Goal: Task Accomplishment & Management: Manage account settings

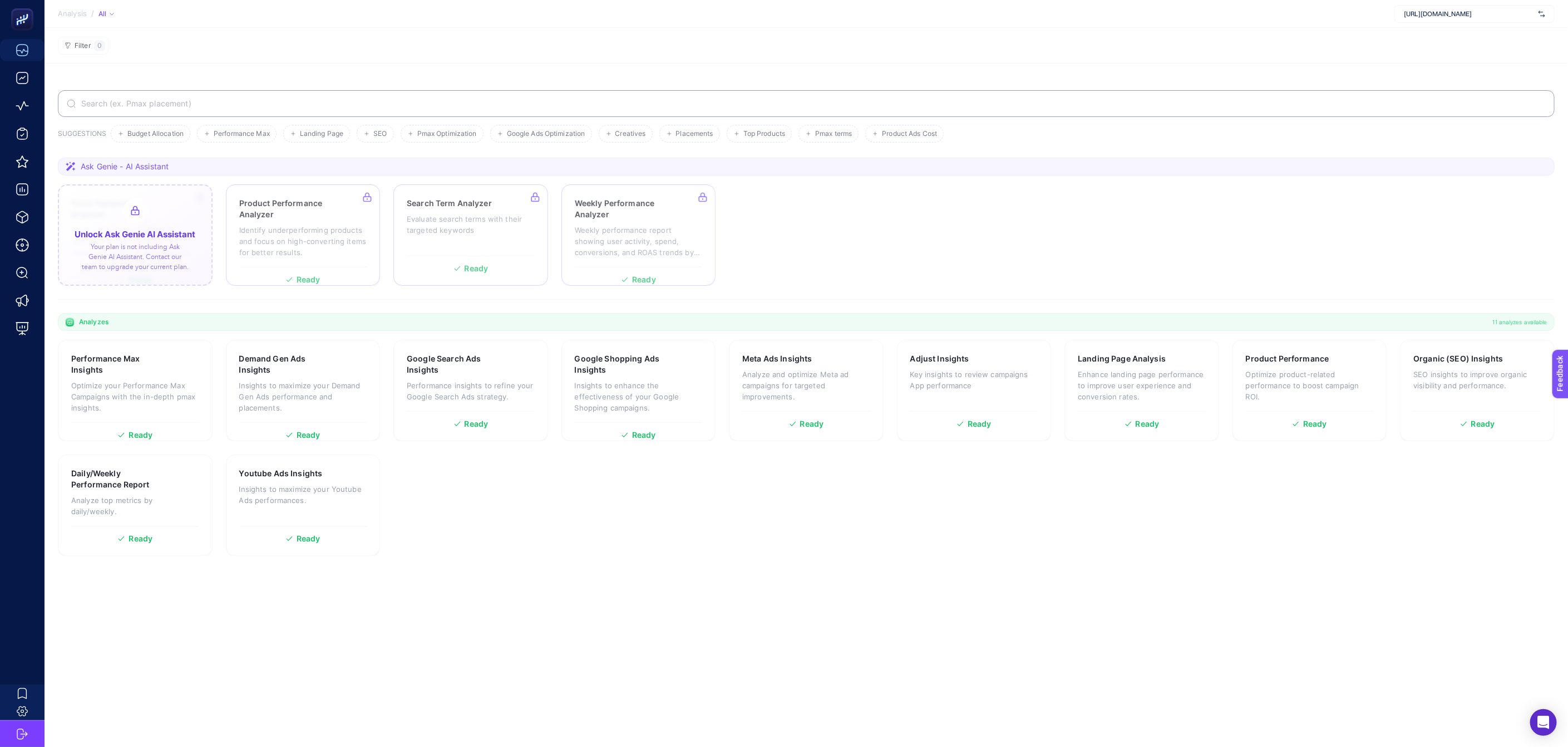
click at [131, 252] on div at bounding box center [135, 235] width 154 height 102
click at [563, 459] on section "Performance Max Insights Optimize your Performance Max Campaigns with the in-de…" at bounding box center [807, 447] width 1497 height 216
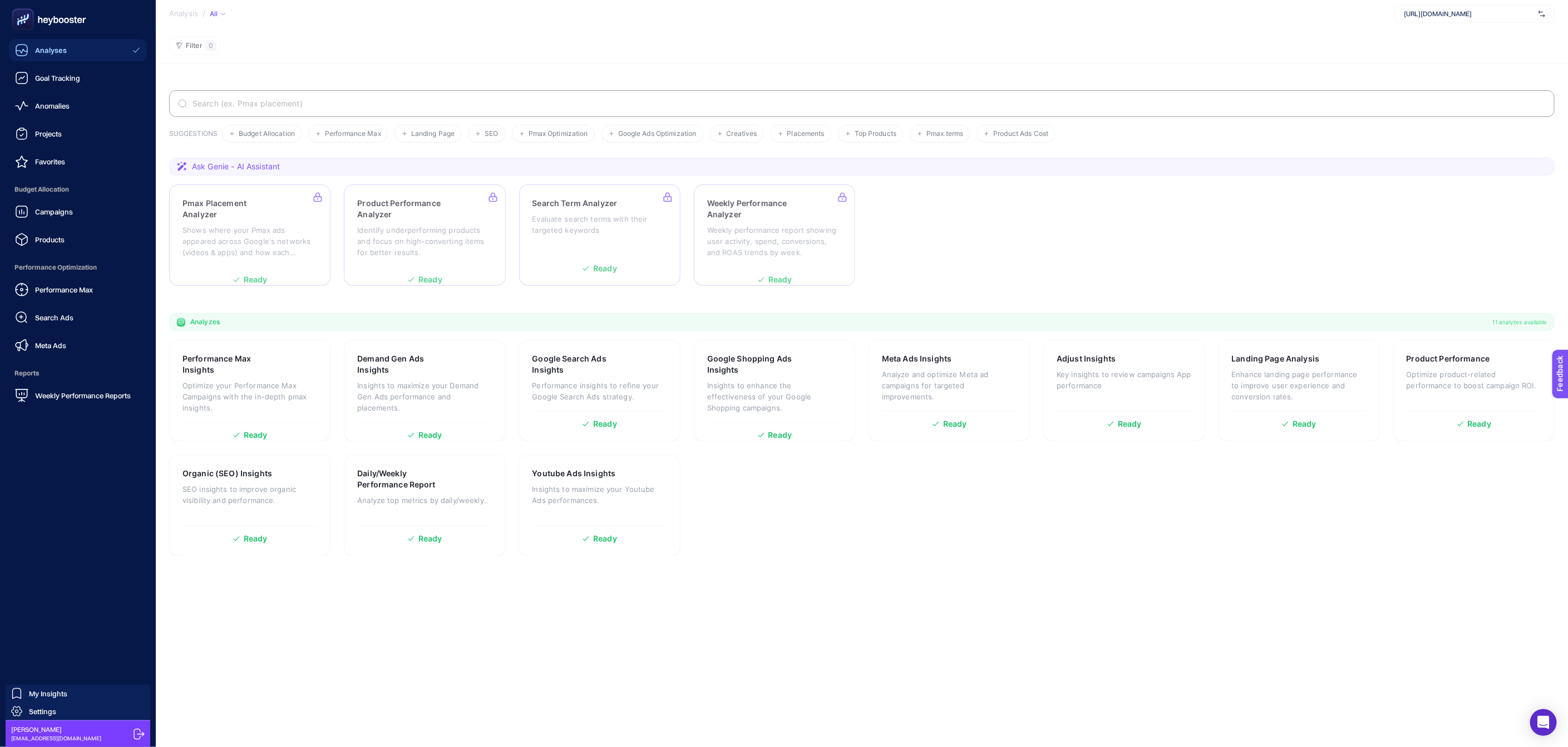
click at [68, 13] on icon at bounding box center [49, 19] width 80 height 22
click at [53, 706] on span "Settings" at bounding box center [43, 711] width 28 height 9
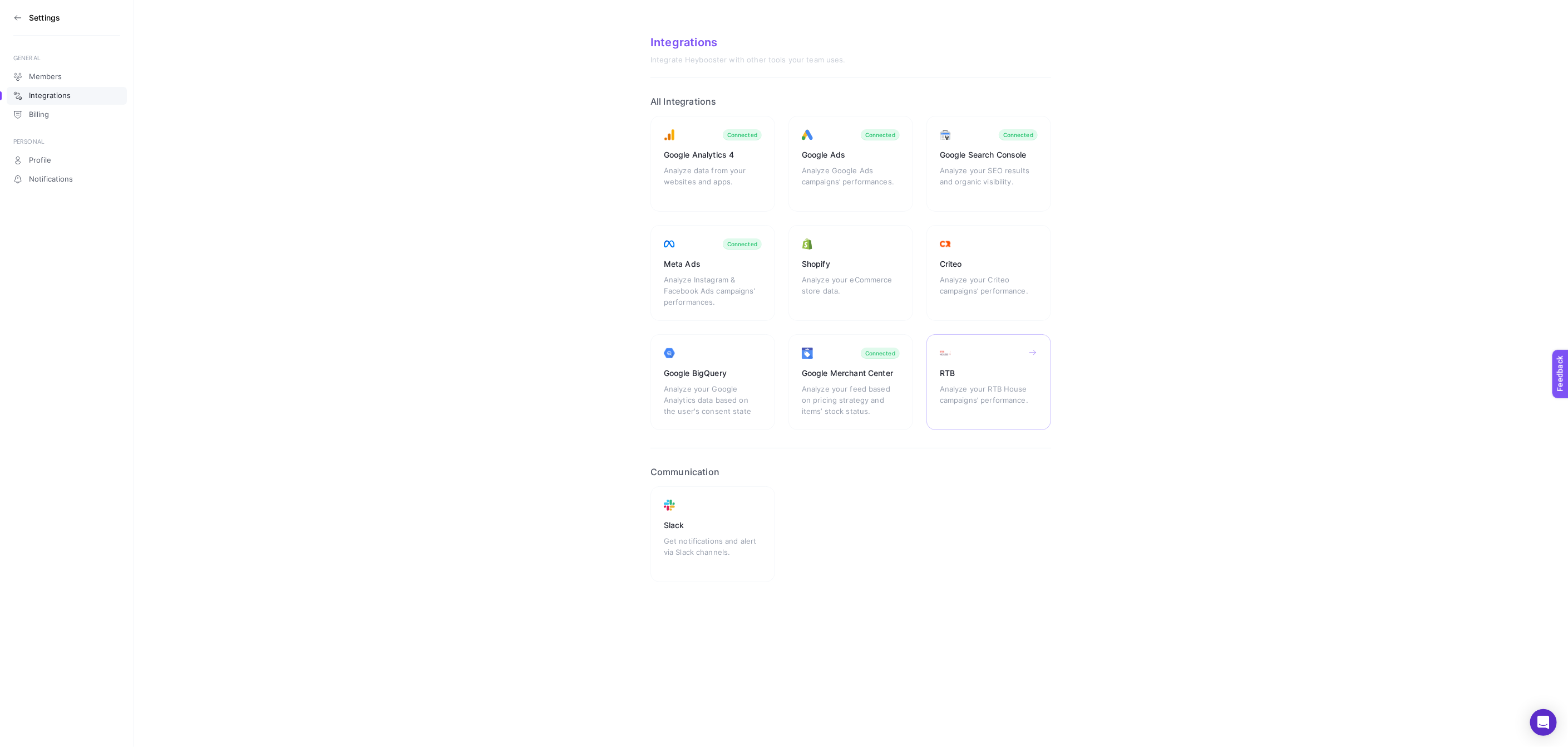
click at [979, 416] on div "RTB Analyze your RTB House campaigns’ performance." at bounding box center [989, 382] width 125 height 96
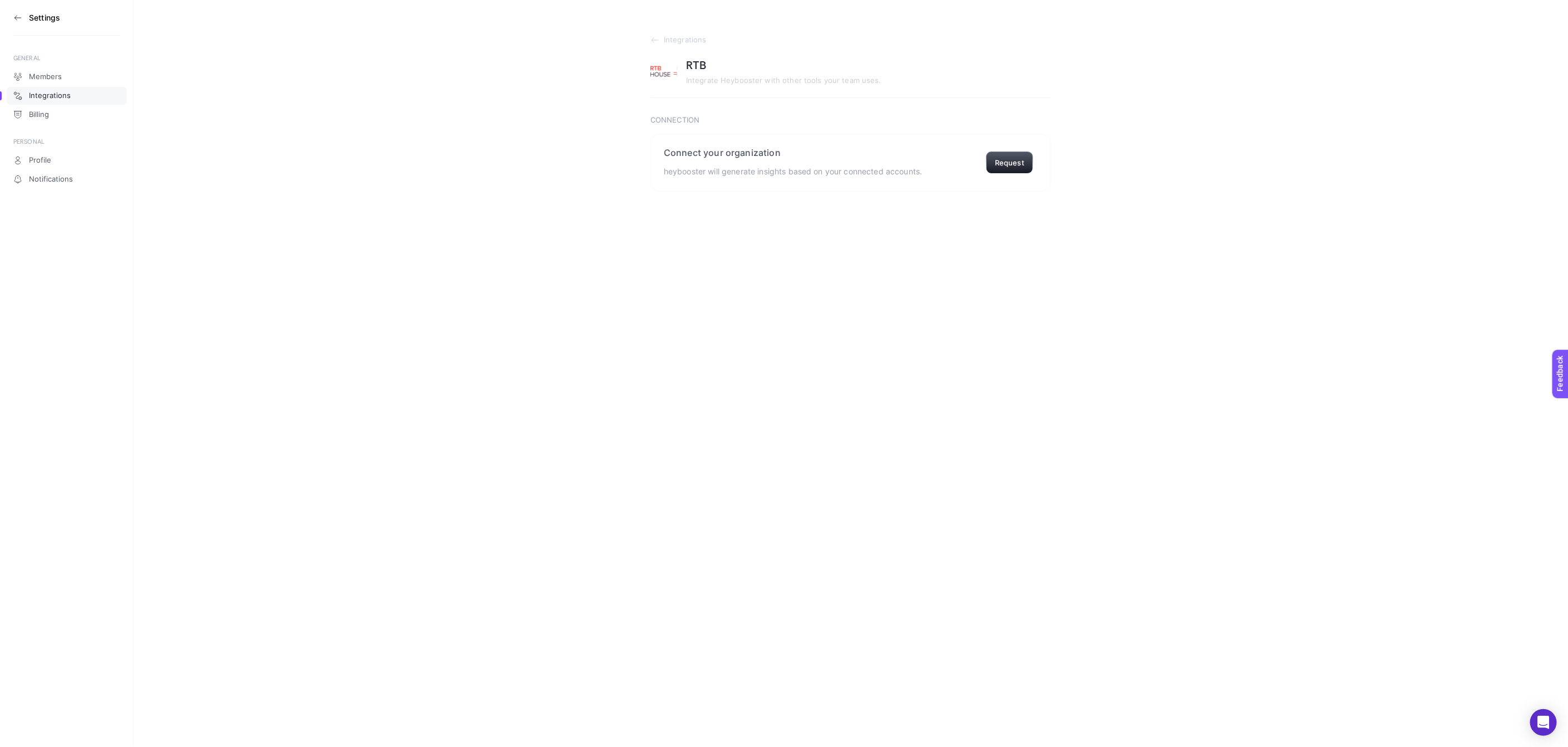
drag, startPoint x: 992, startPoint y: 164, endPoint x: 649, endPoint y: 68, distance: 356.2
click at [638, 104] on section "Integrations RTB Integrate Heybooster with other tools your team uses. Connecti…" at bounding box center [851, 95] width 1434 height 191
click at [654, 42] on icon at bounding box center [655, 41] width 9 height 9
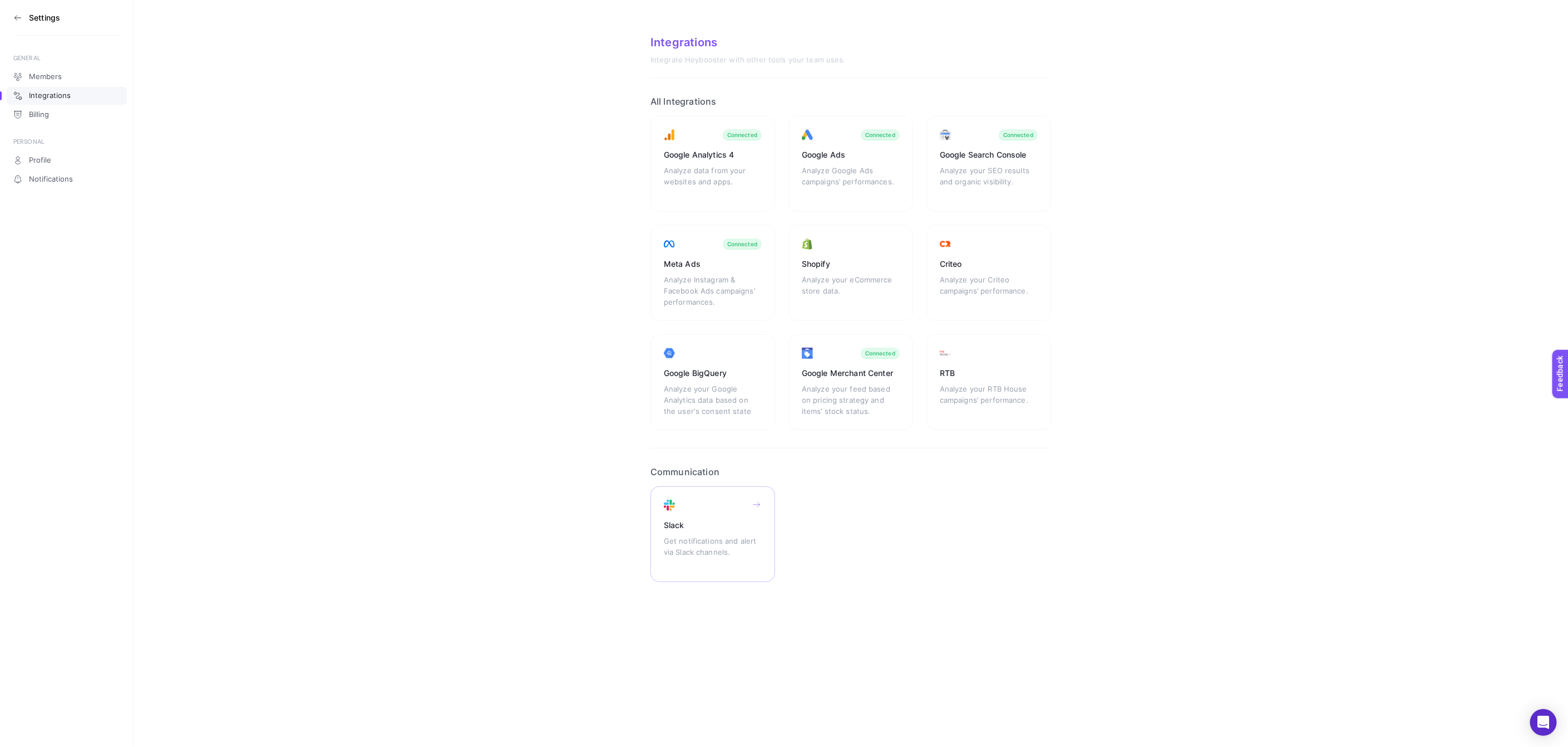
click at [699, 531] on div "Slack" at bounding box center [712, 525] width 98 height 11
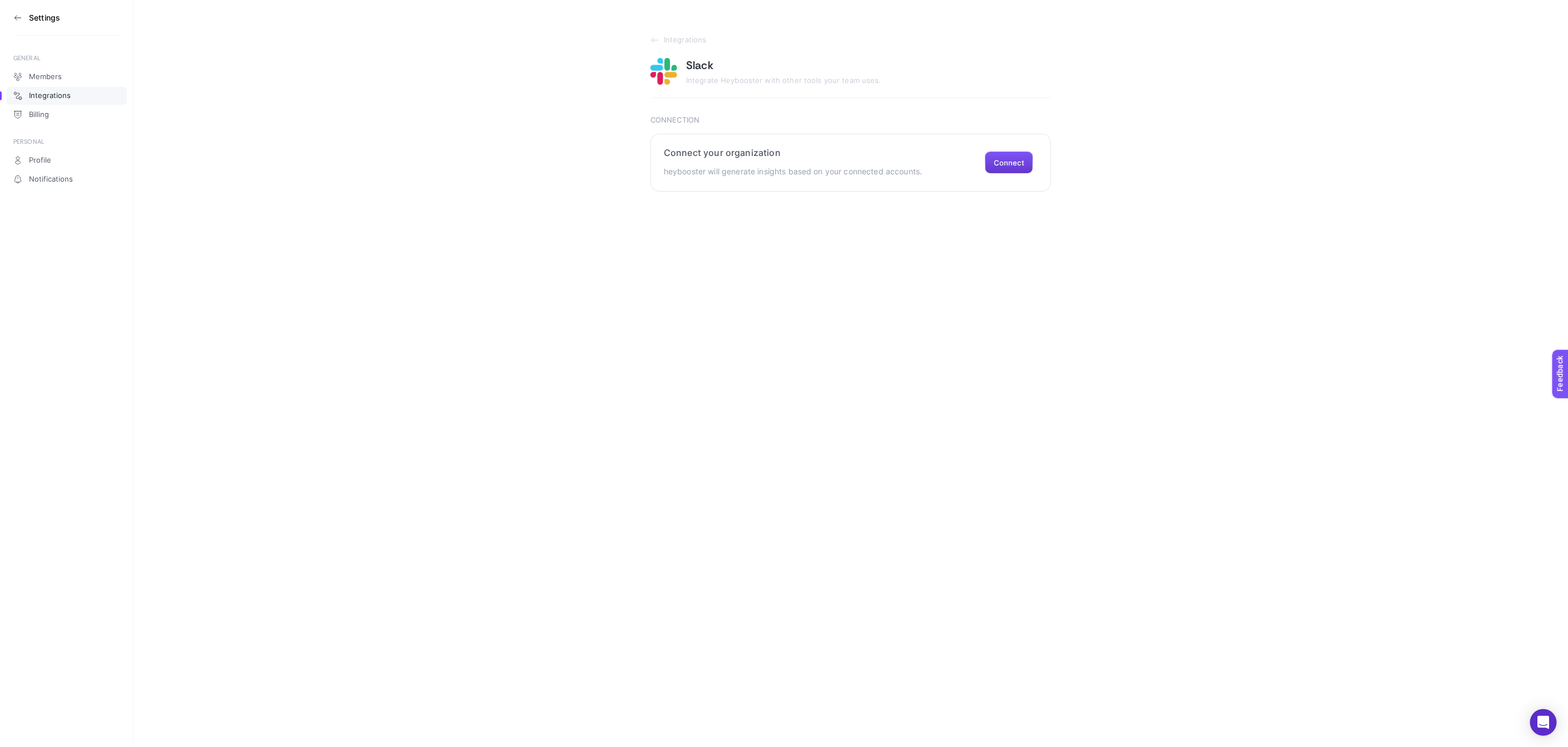
click at [1005, 160] on button "Connect" at bounding box center [1009, 163] width 48 height 22
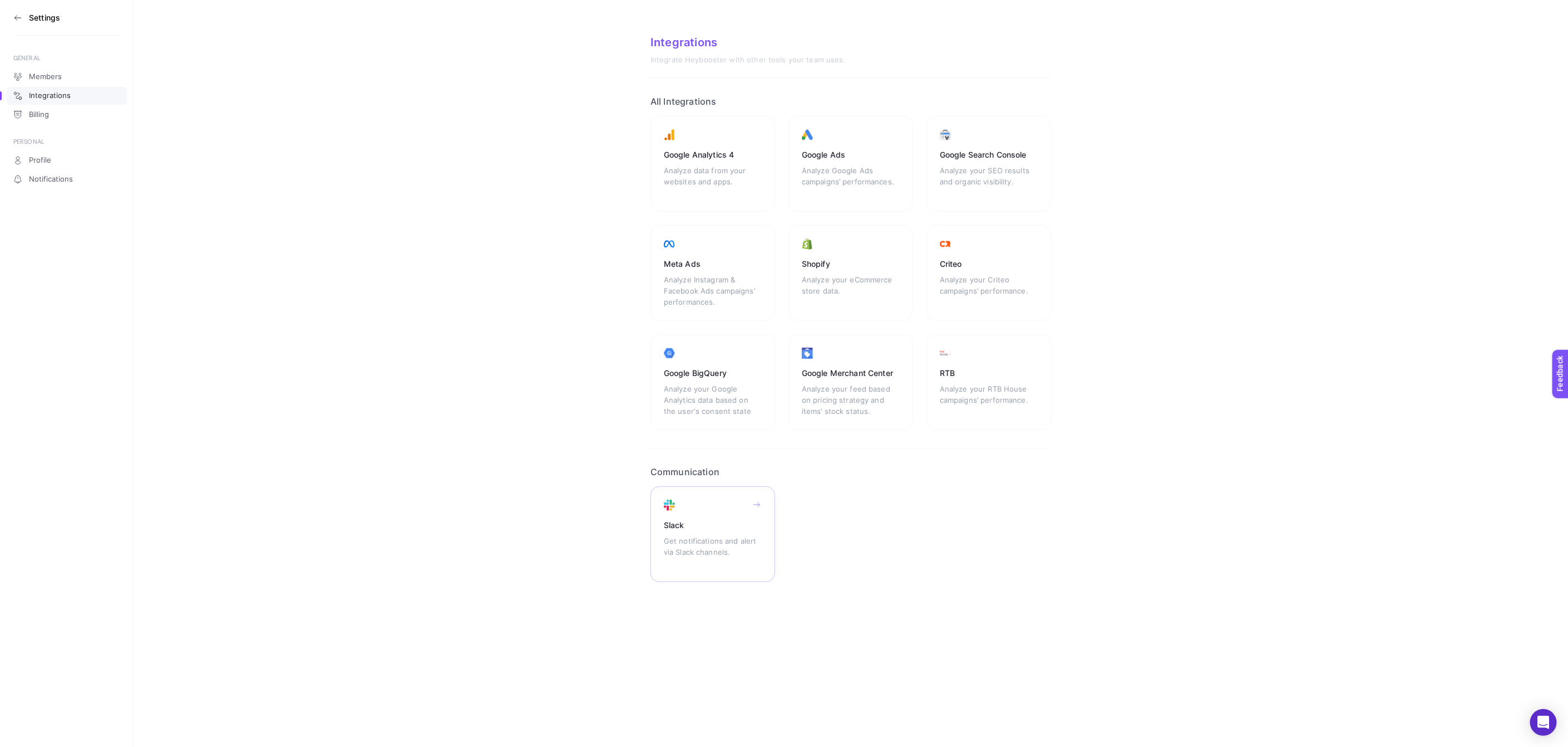
click at [709, 523] on div "Slack" at bounding box center [712, 525] width 98 height 11
